Goal: Obtain resource: Download file/media

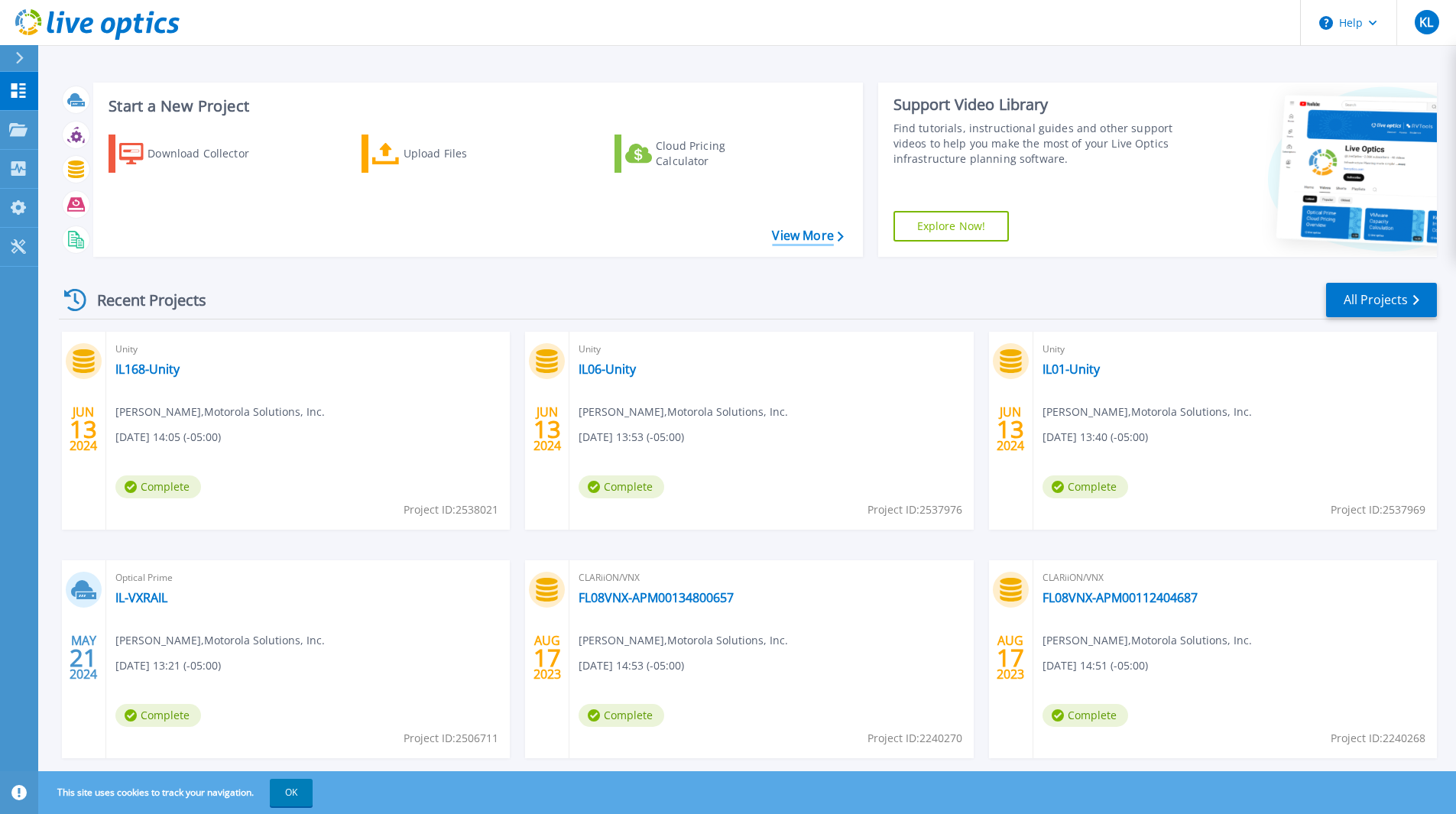
click at [812, 236] on link "View More" at bounding box center [807, 235] width 71 height 15
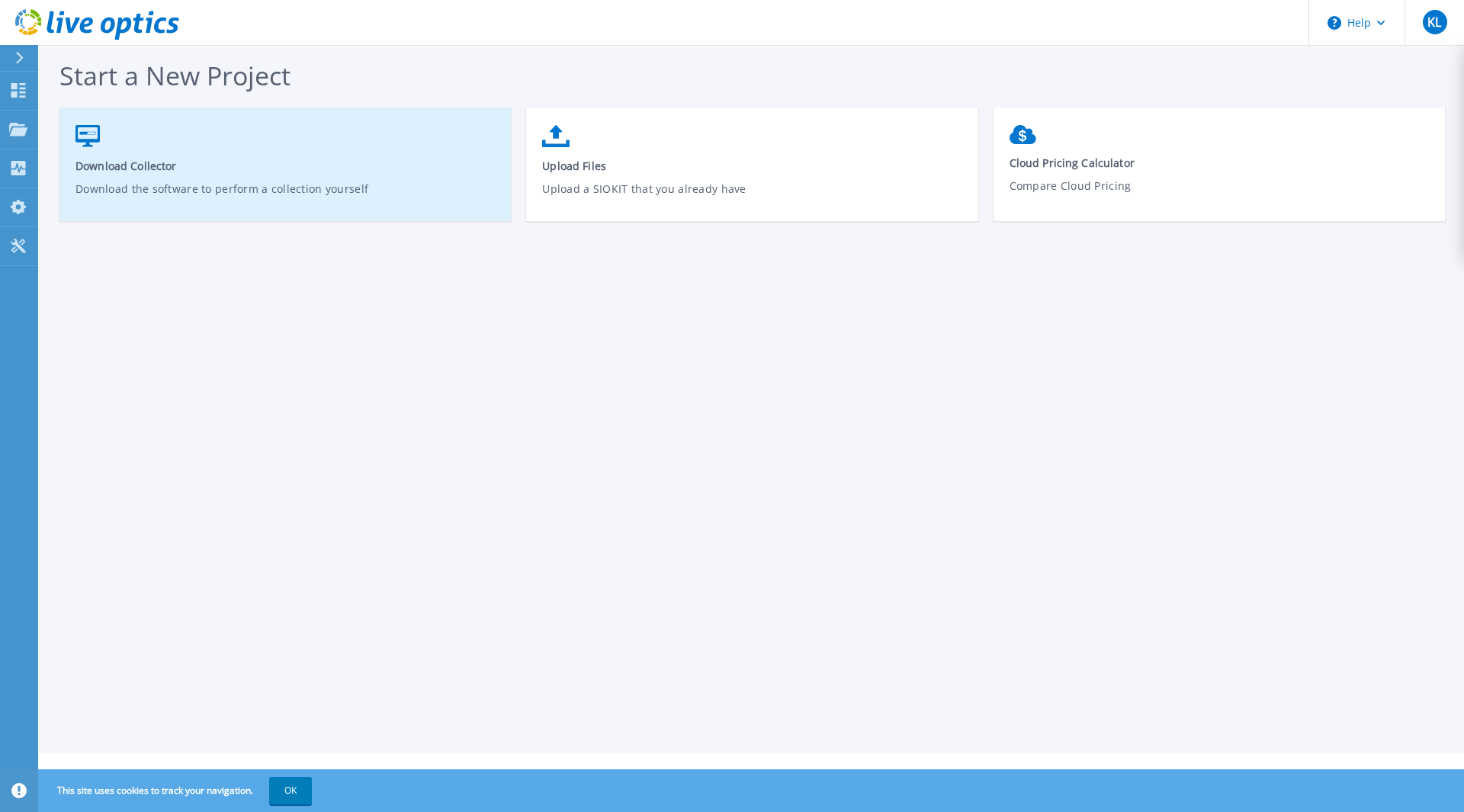
click at [116, 158] on span "Download Collector" at bounding box center [286, 165] width 420 height 15
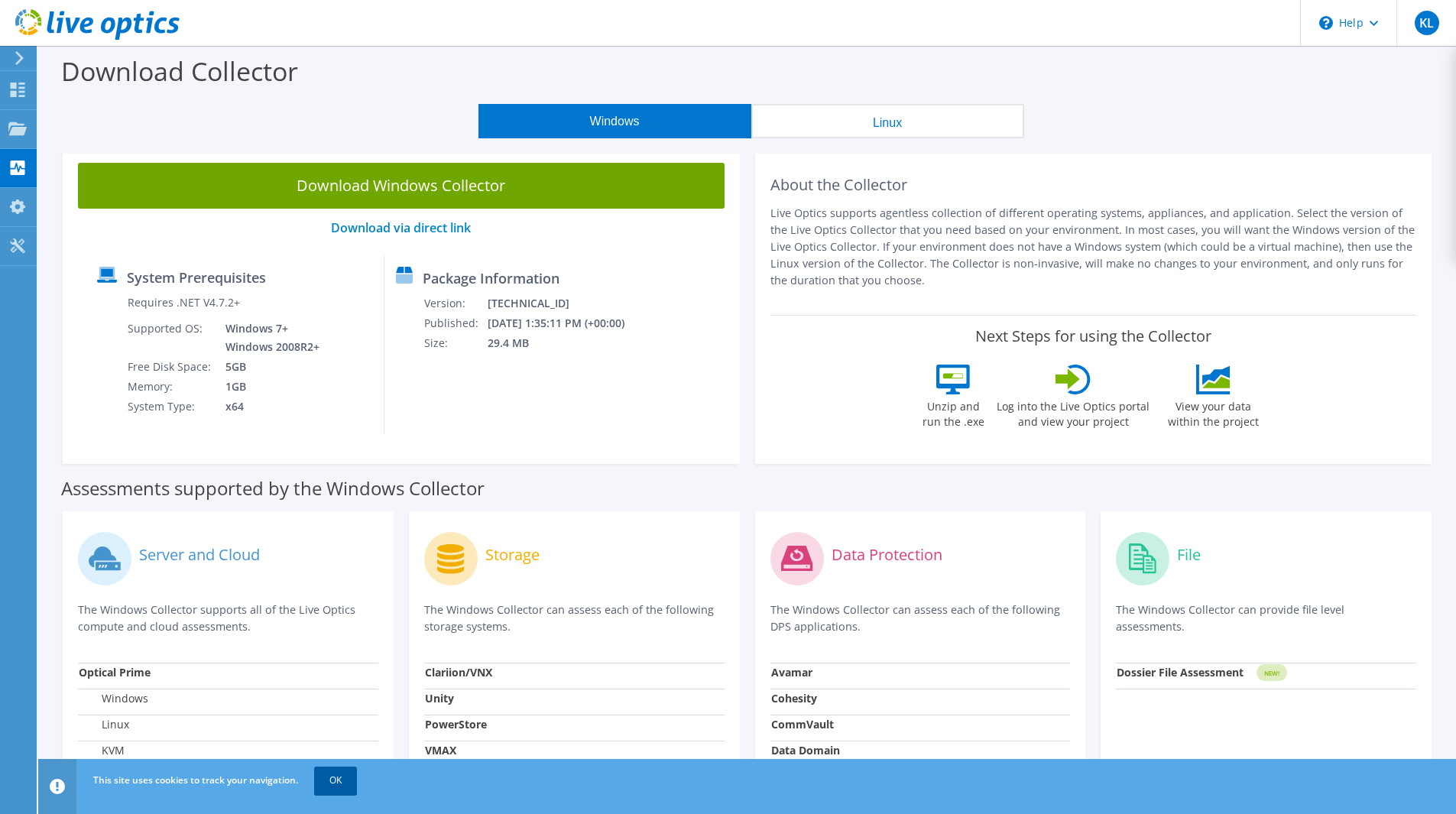
click at [340, 776] on link "OK" at bounding box center [336, 780] width 43 height 28
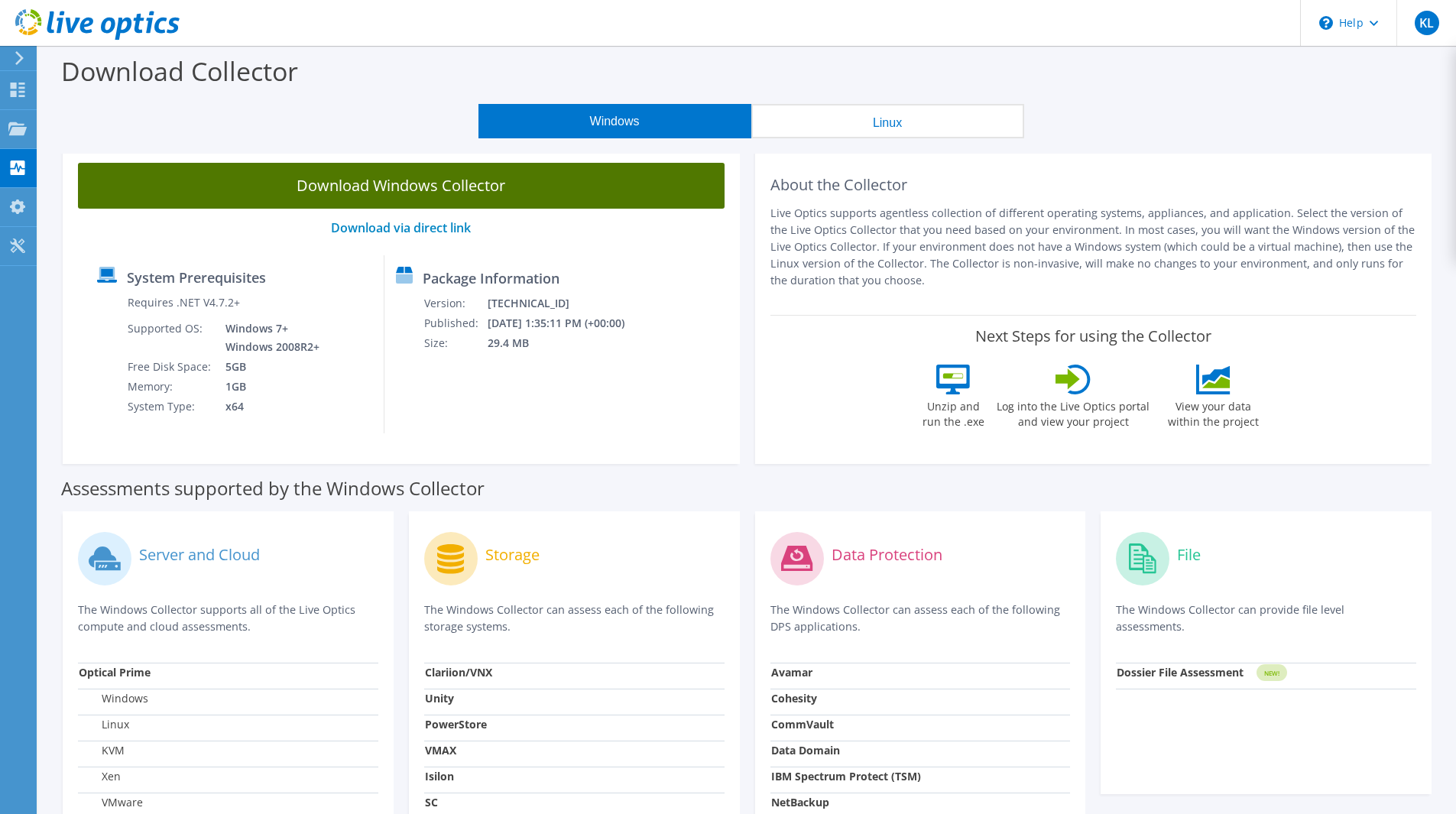
click at [412, 186] on link "Download Windows Collector" at bounding box center [401, 185] width 647 height 46
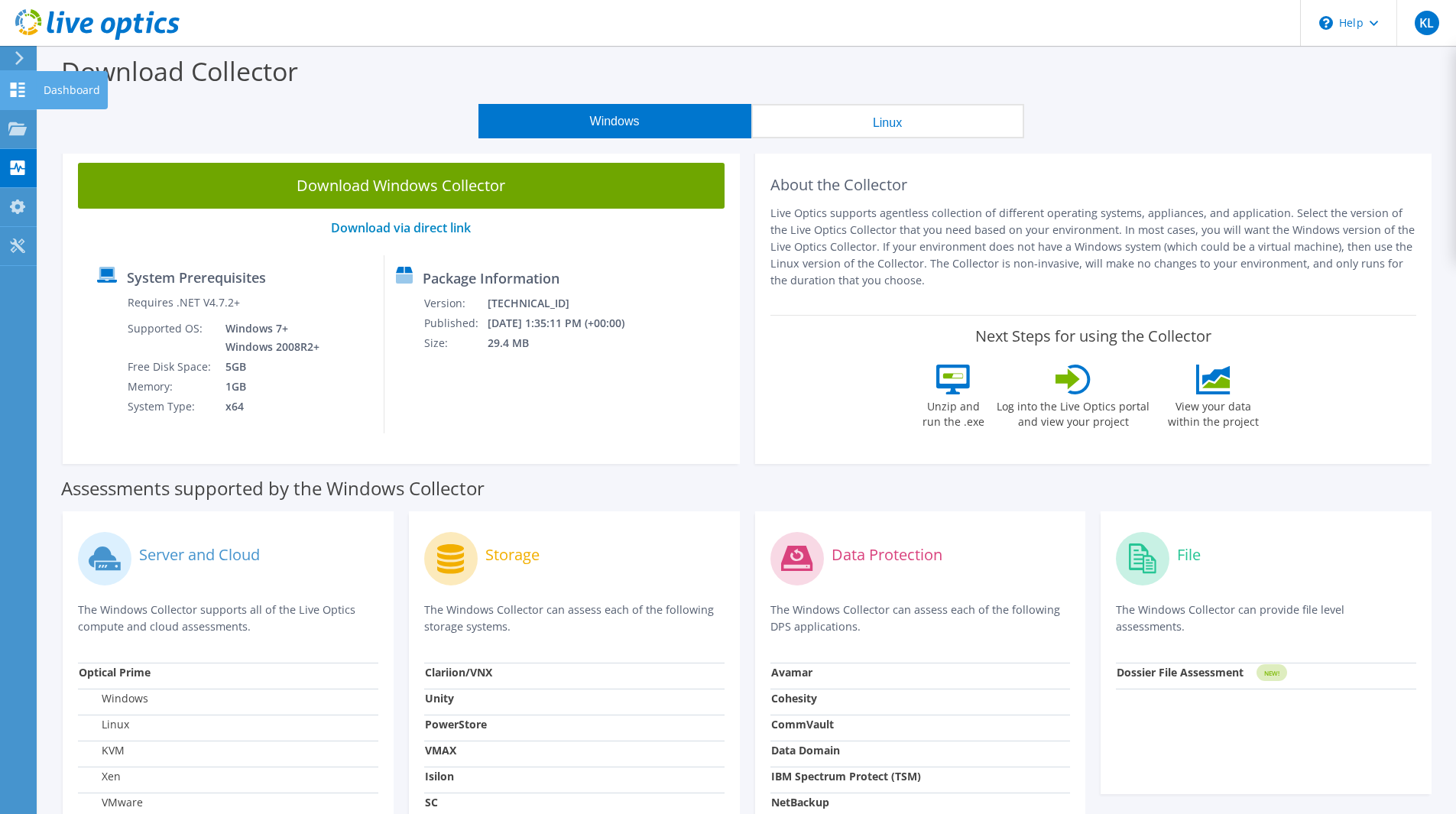
click at [22, 89] on icon at bounding box center [17, 90] width 18 height 15
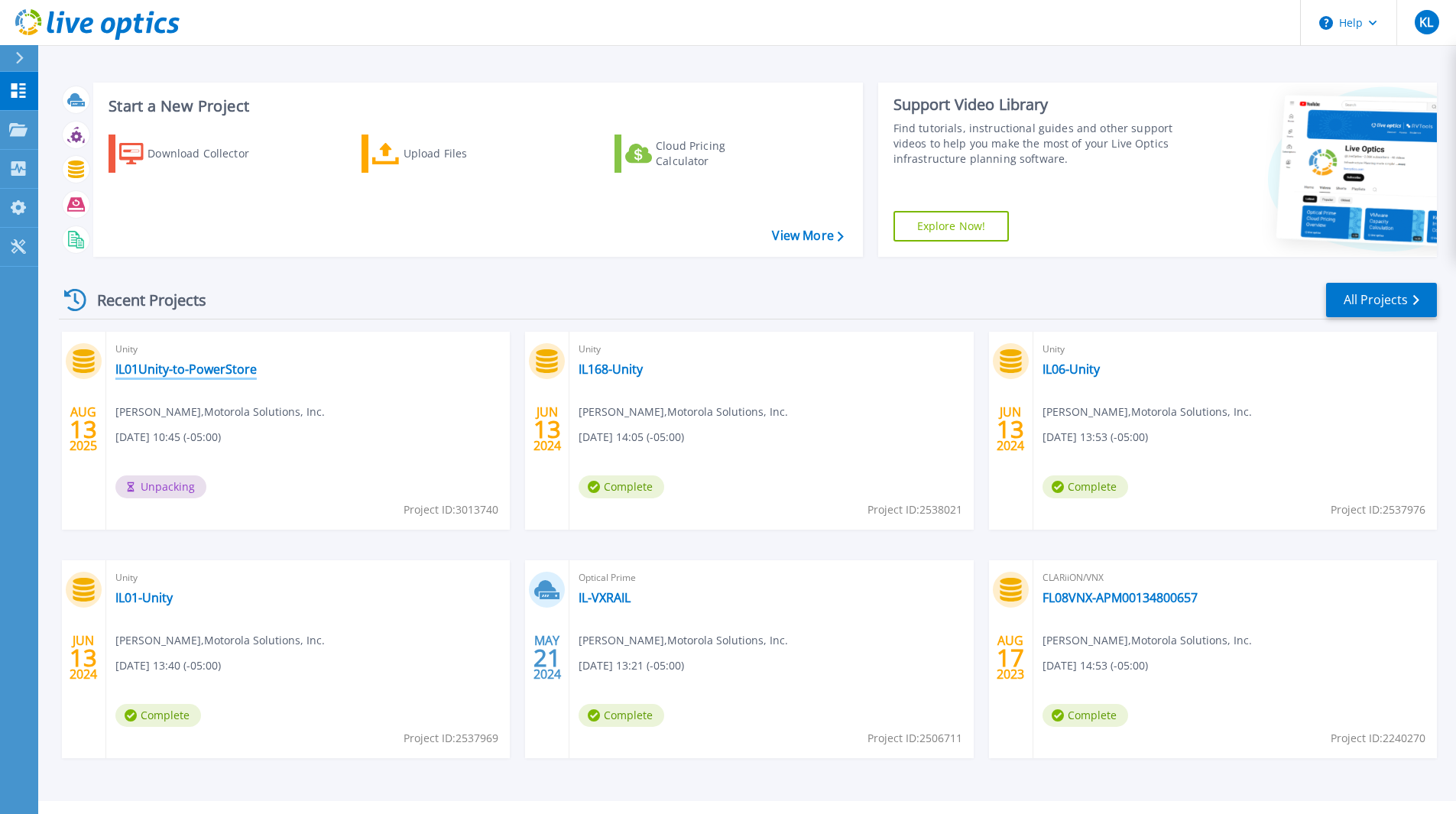
click at [200, 369] on link "IL01Unity-to-PowerStore" at bounding box center [186, 369] width 141 height 16
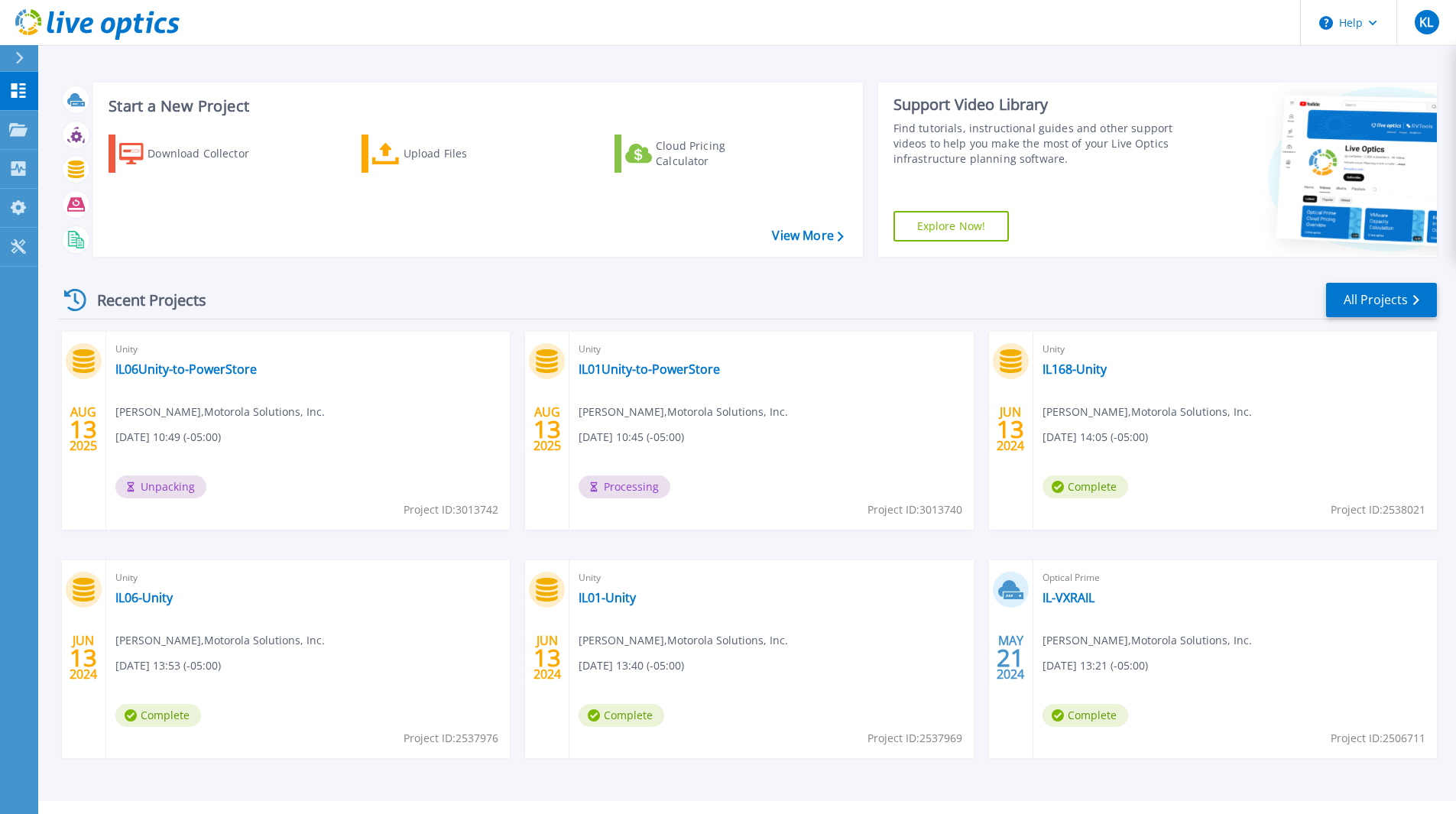
click at [16, 526] on div "Dashboard Dashboard Projects Projects Search Projects Upload SIOKIT & Files Opt…" at bounding box center [19, 443] width 38 height 743
click at [226, 363] on link "IL06Unity-to-PowerStore" at bounding box center [186, 369] width 141 height 16
click at [218, 368] on link "IL137Unity-to-PowerStore" at bounding box center [190, 369] width 148 height 16
click at [198, 366] on link "IL137Unity-to-PowerStore" at bounding box center [190, 369] width 148 height 16
click at [147, 600] on link "IL168-Unity" at bounding box center [147, 598] width 64 height 16
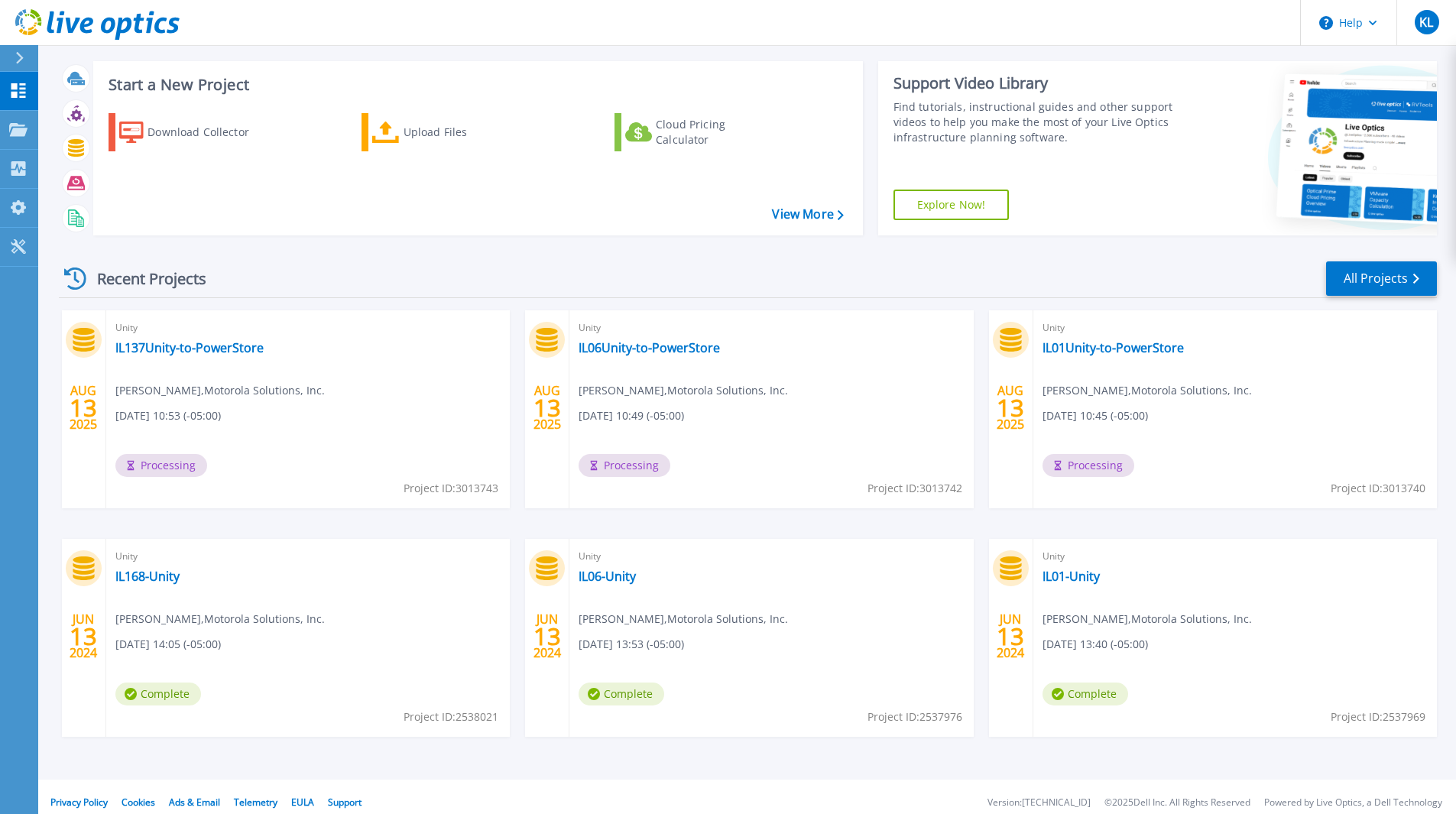
scroll to position [33, 0]
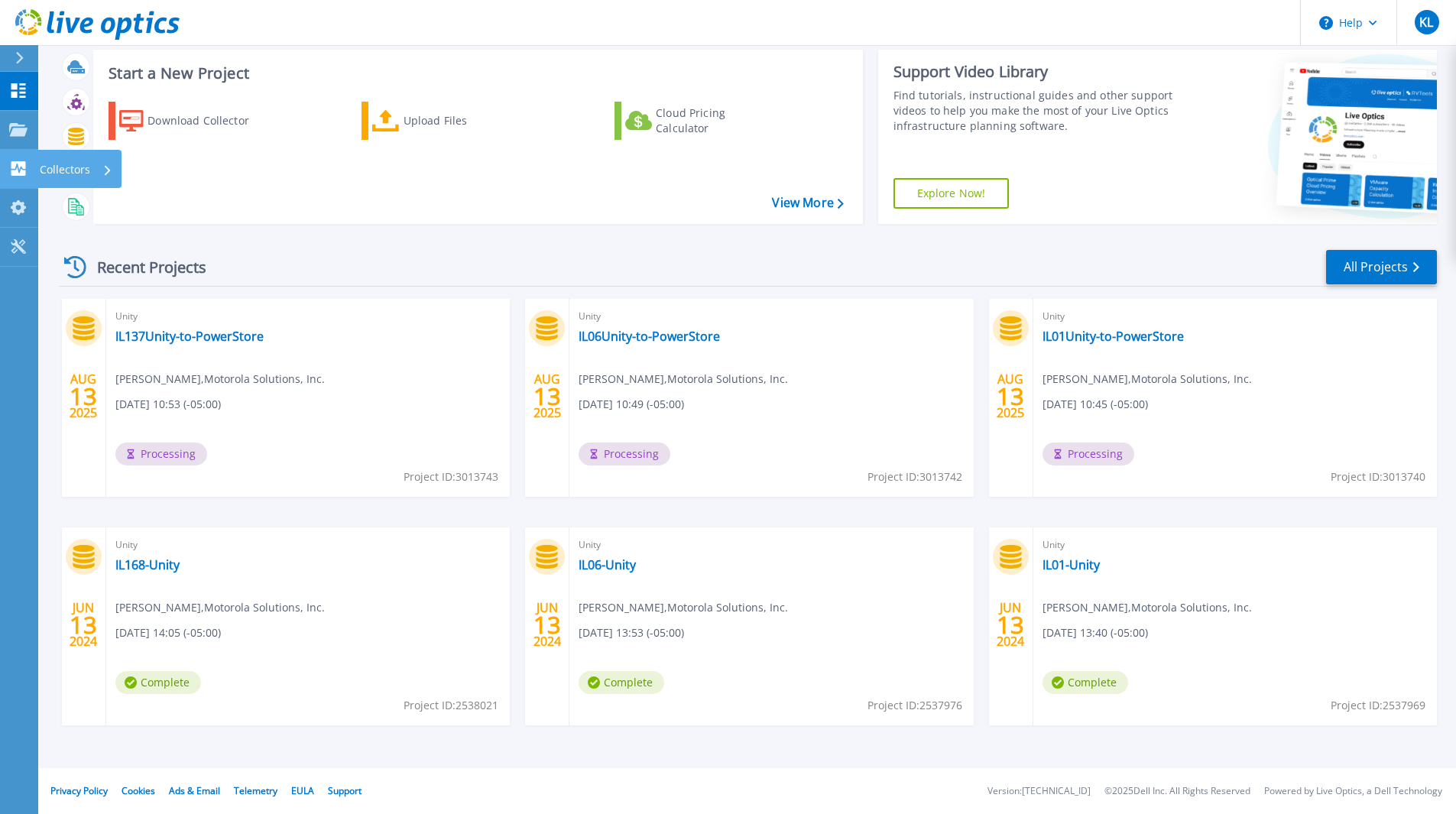
click at [20, 178] on link "Collectors Collectors" at bounding box center [19, 169] width 38 height 39
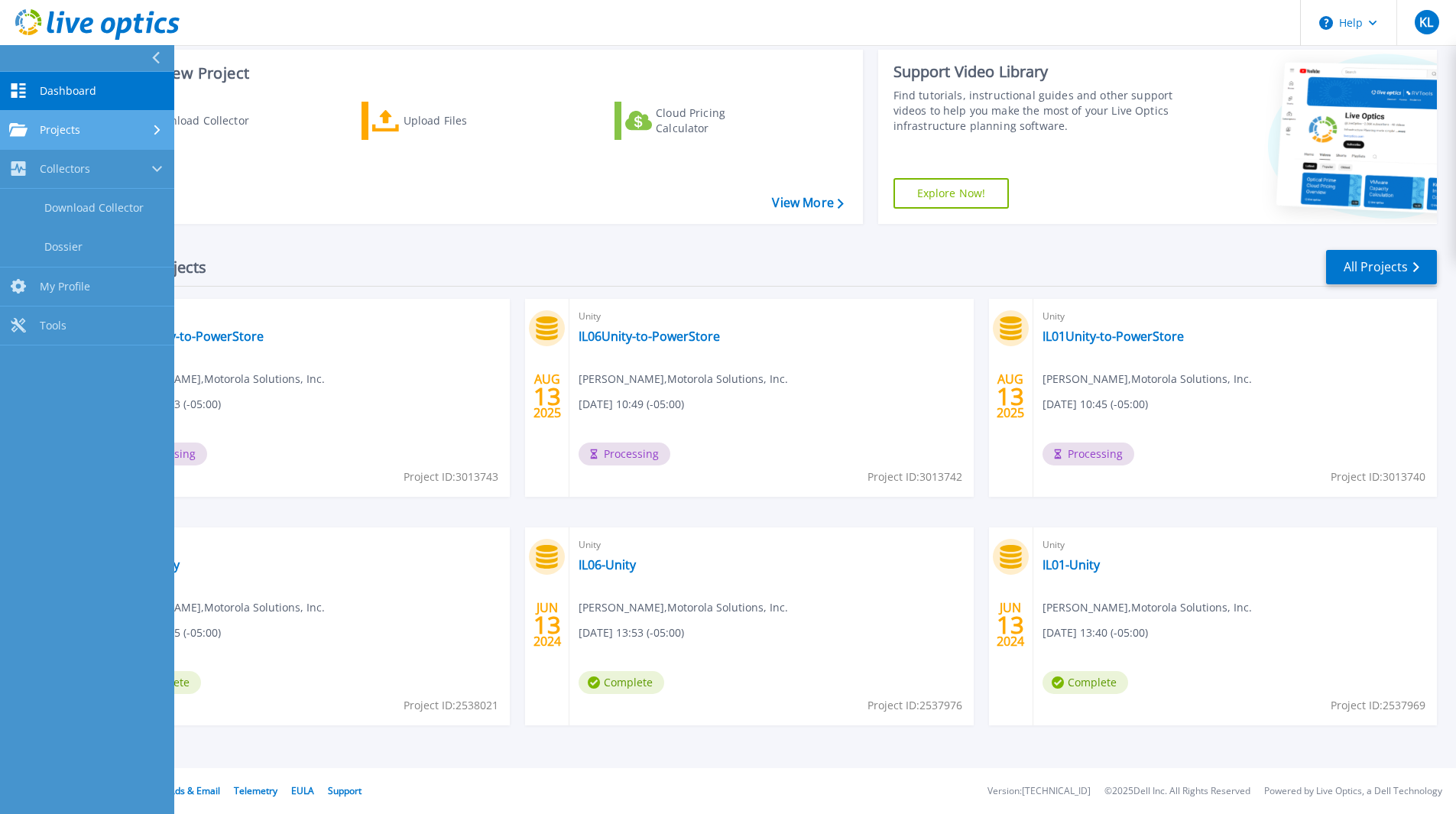
click at [31, 124] on div "Projects" at bounding box center [45, 130] width 71 height 14
click at [50, 90] on span "Dashboard" at bounding box center [68, 91] width 57 height 14
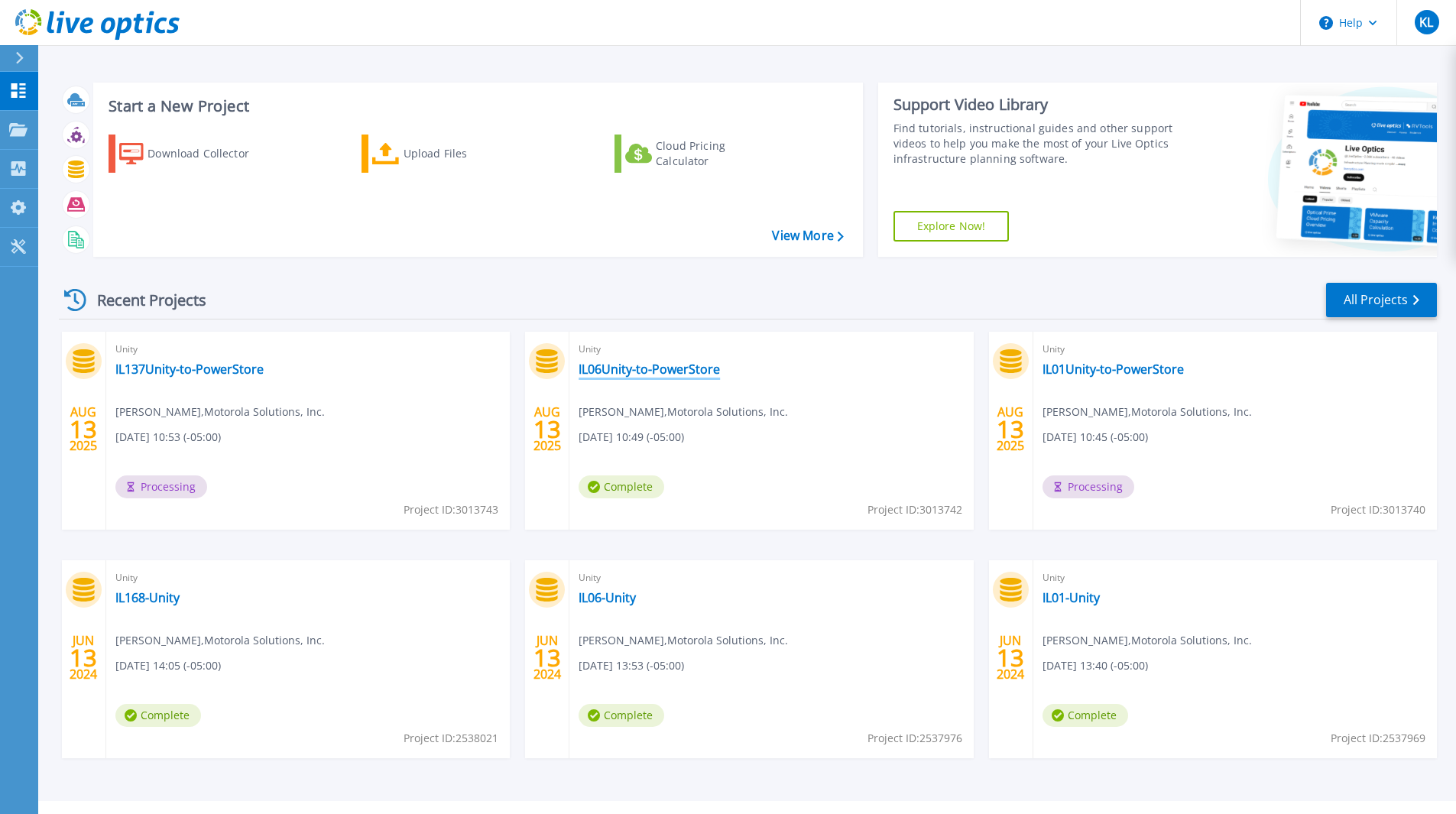
click at [637, 373] on link "IL06Unity-to-PowerStore" at bounding box center [650, 369] width 141 height 16
click at [661, 368] on link "IL06Unity-to-PowerStore" at bounding box center [650, 369] width 141 height 16
click at [182, 367] on link "IL137Unity-to-PowerStore" at bounding box center [190, 369] width 148 height 16
click at [1074, 373] on link "IL01Unity-to-PowerStore" at bounding box center [1114, 369] width 141 height 16
click at [159, 366] on link "IL137Unity-to-PowerStore" at bounding box center [190, 369] width 148 height 16
